Goal: Contribute content

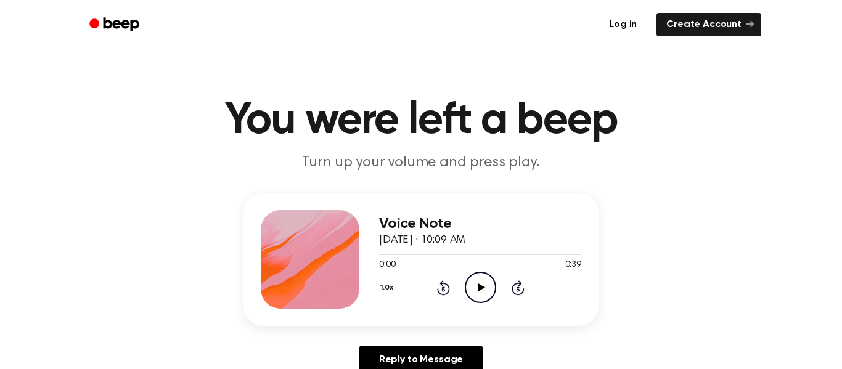
click at [481, 292] on icon "Play Audio" at bounding box center [480, 287] width 31 height 31
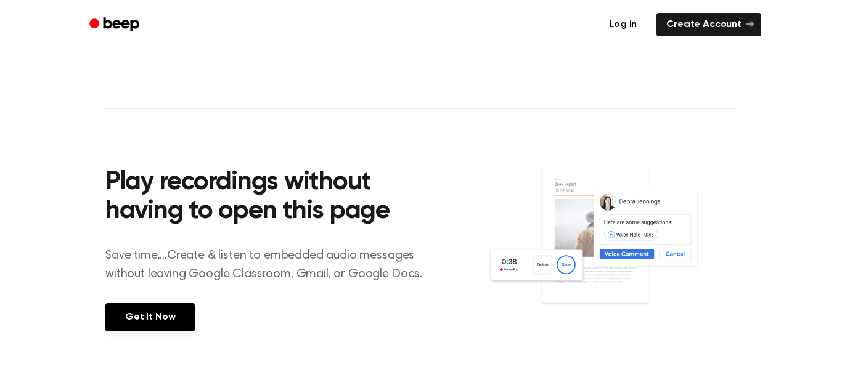
scroll to position [364, 0]
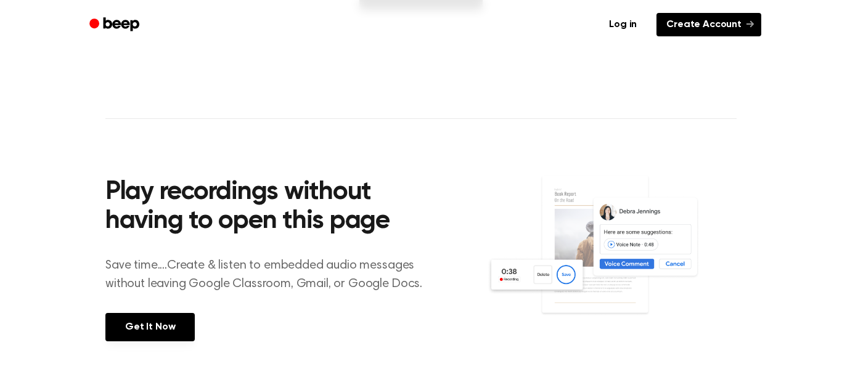
click at [715, 26] on link "Create Account" at bounding box center [708, 24] width 105 height 23
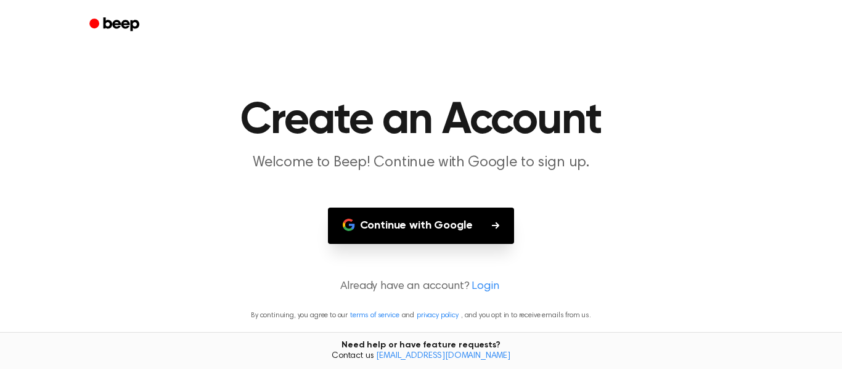
click at [454, 209] on button "Continue with Google" at bounding box center [421, 226] width 187 height 36
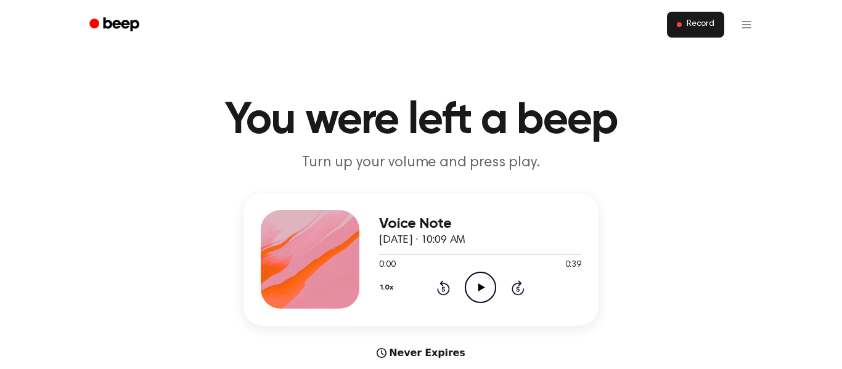
click at [696, 35] on button "Record" at bounding box center [695, 25] width 57 height 26
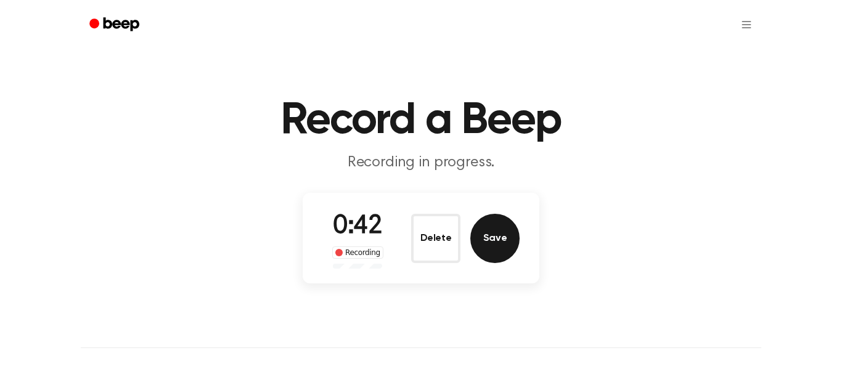
click at [495, 245] on button "Save" at bounding box center [494, 238] width 49 height 49
